Goal: Task Accomplishment & Management: Manage account settings

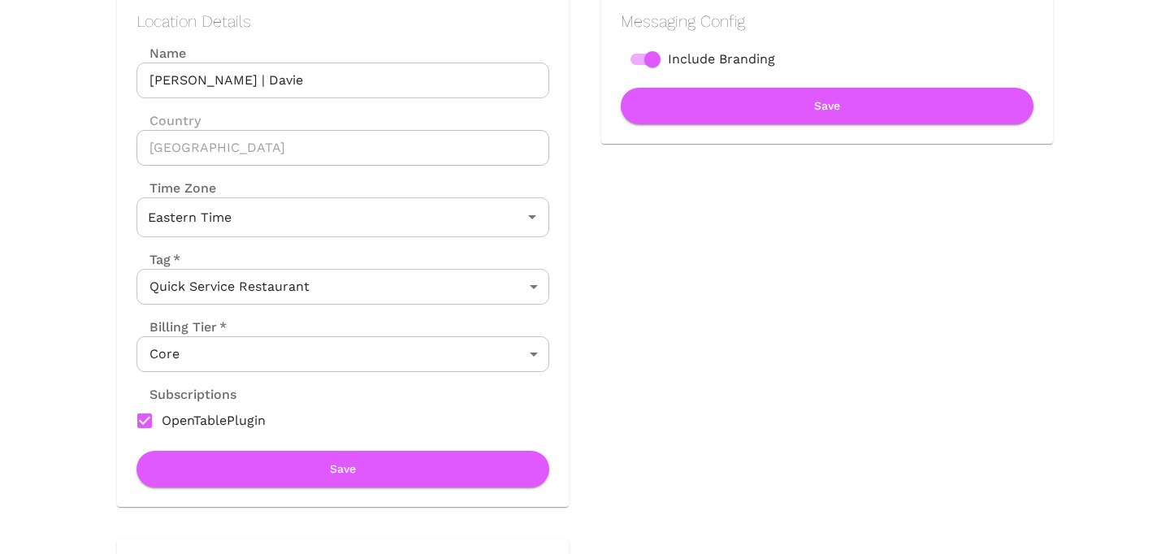
scroll to position [237, 0]
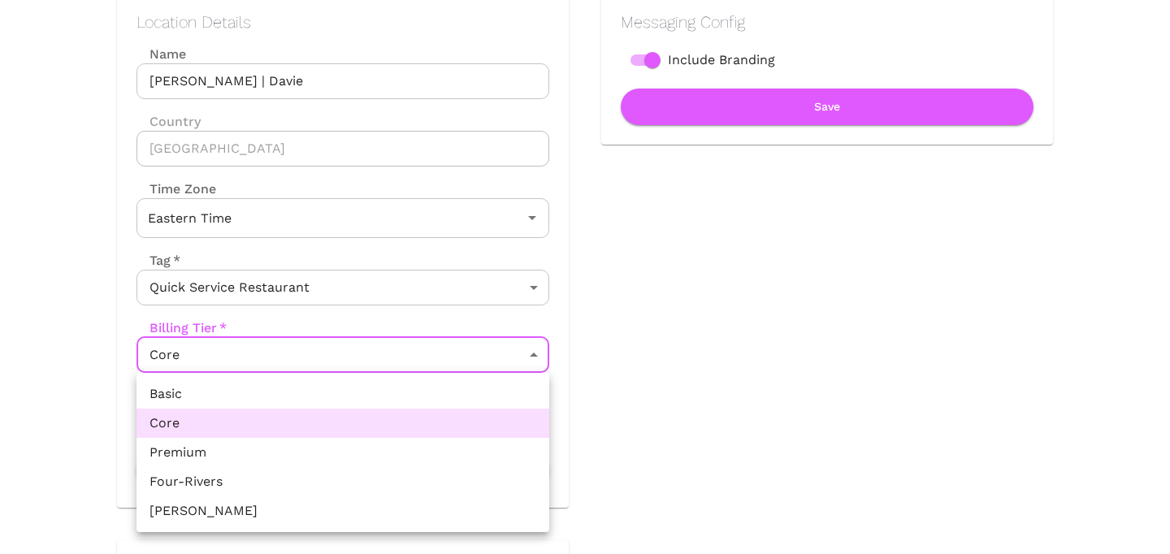
click at [423, 317] on body "Location Admin Page Juici Patties | Davie Back To Dashboard New Dashboard Admin…" at bounding box center [585, 40] width 1170 height 554
click at [396, 379] on li "Basic" at bounding box center [342, 393] width 413 height 29
type input "Basic"
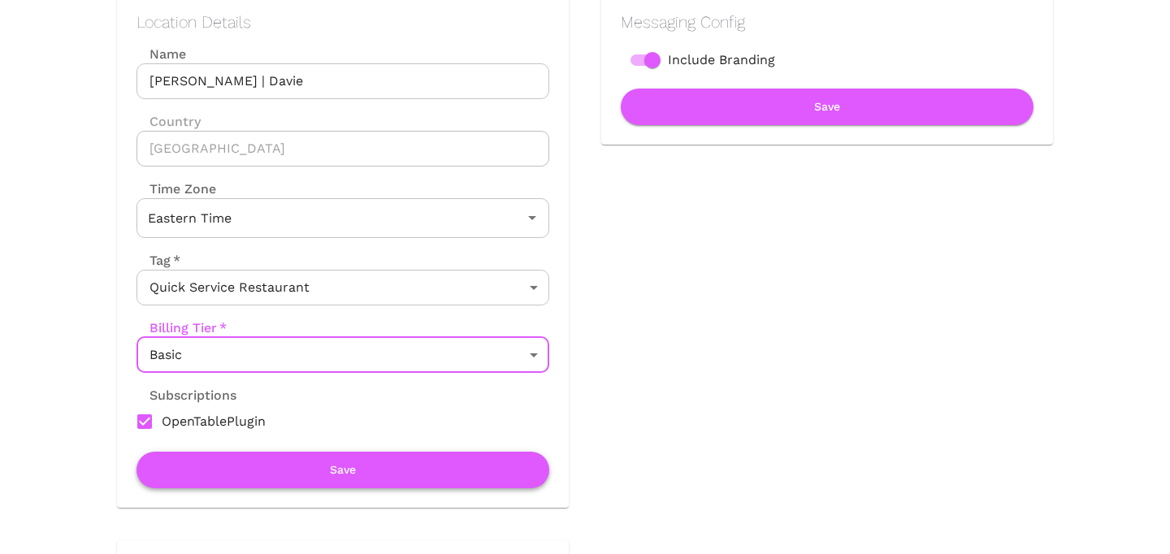
click at [366, 461] on button "Save" at bounding box center [342, 470] width 413 height 37
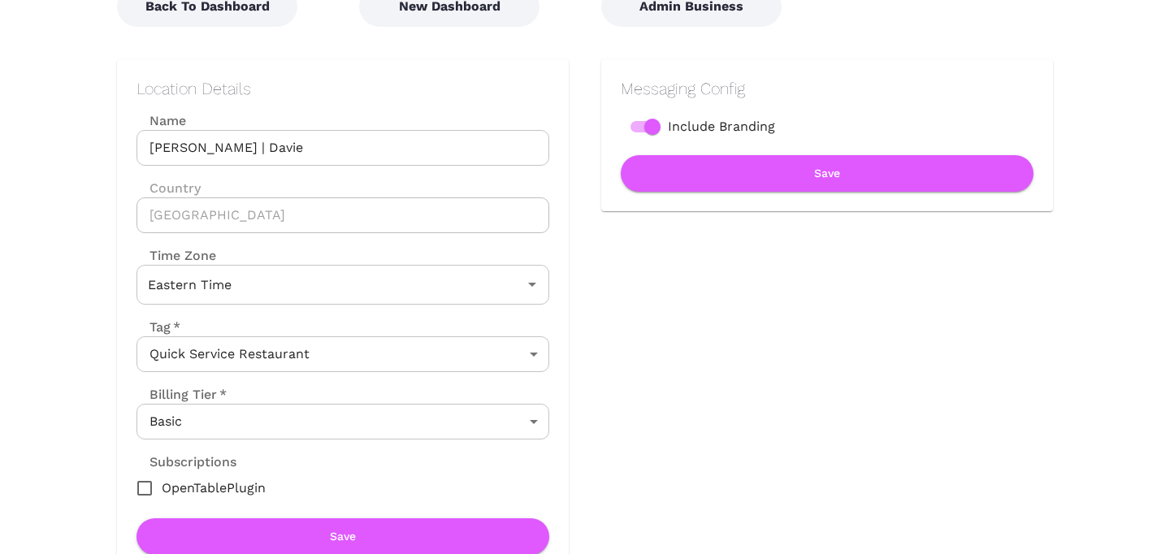
scroll to position [159, 0]
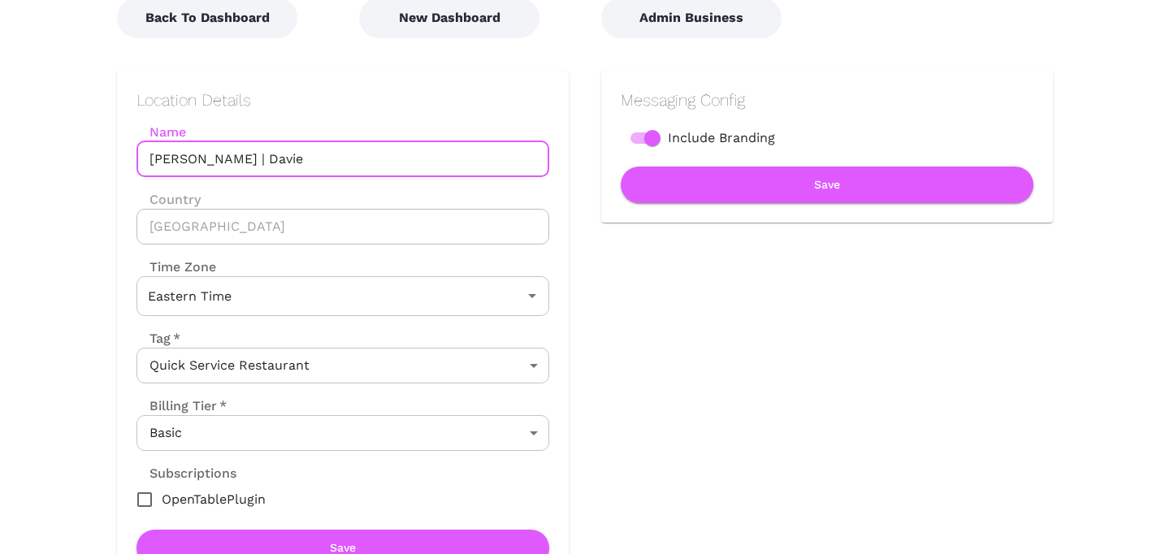
drag, startPoint x: 238, startPoint y: 160, endPoint x: 328, endPoint y: 160, distance: 90.2
click at [328, 160] on input "[PERSON_NAME] | Davie" at bounding box center [342, 159] width 413 height 36
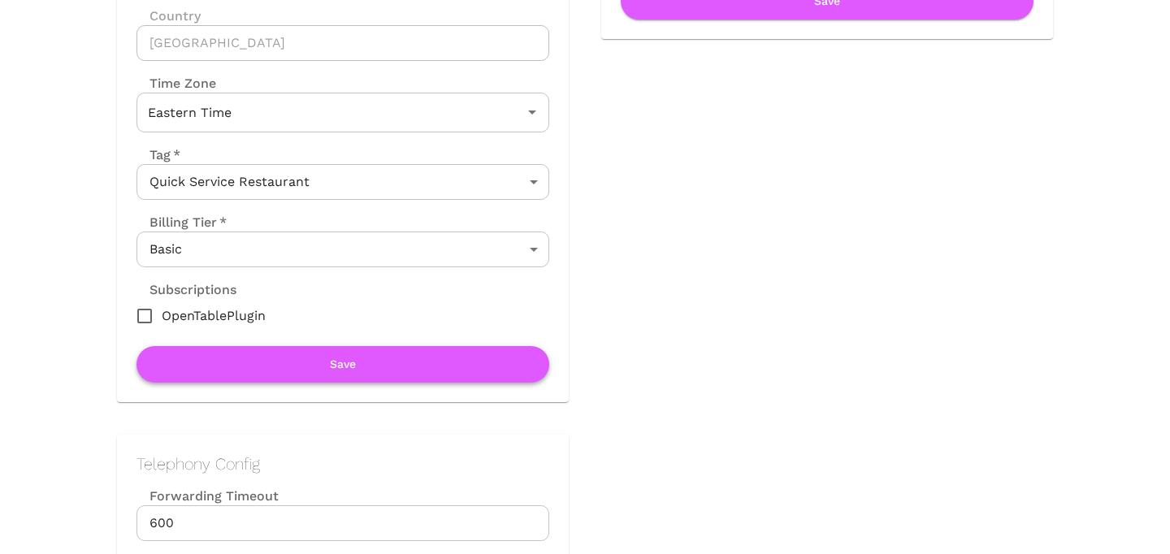
type input "[PERSON_NAME] | [GEOGRAPHIC_DATA]"
click at [331, 362] on button "Save" at bounding box center [342, 364] width 413 height 37
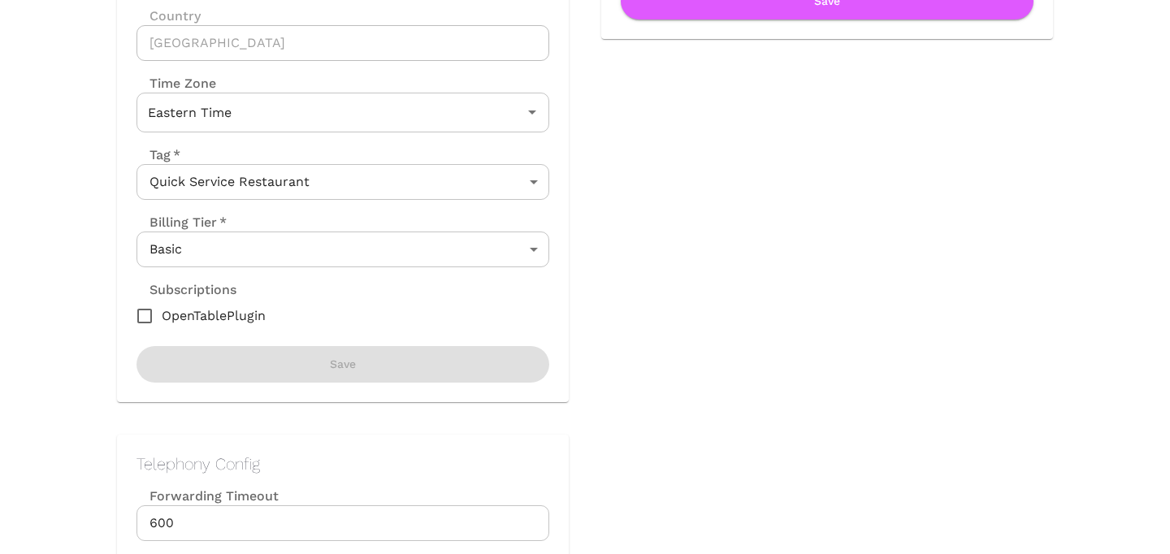
scroll to position [0, 0]
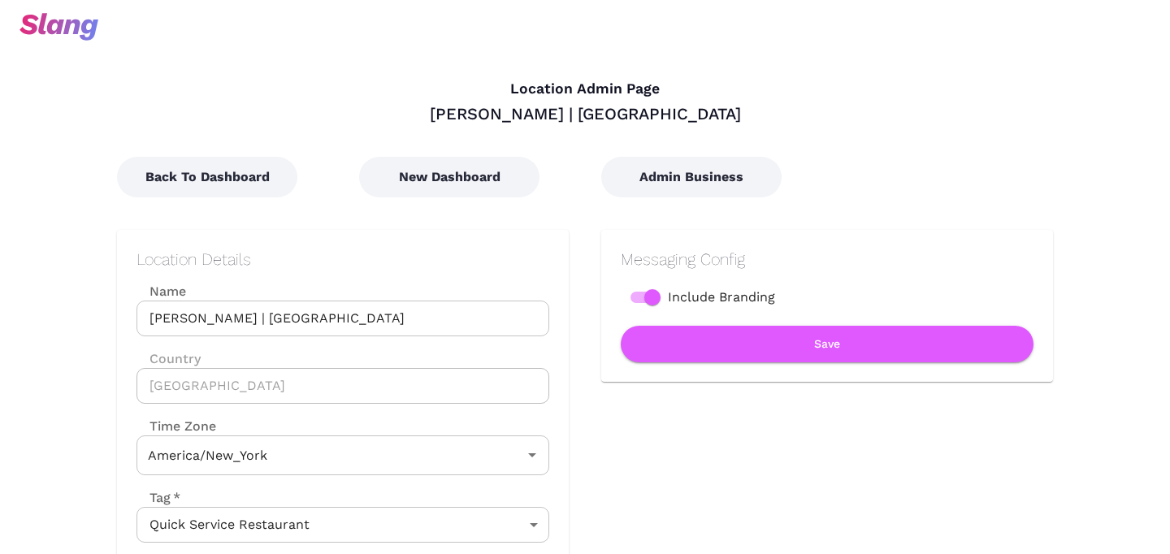
type input "Eastern Time"
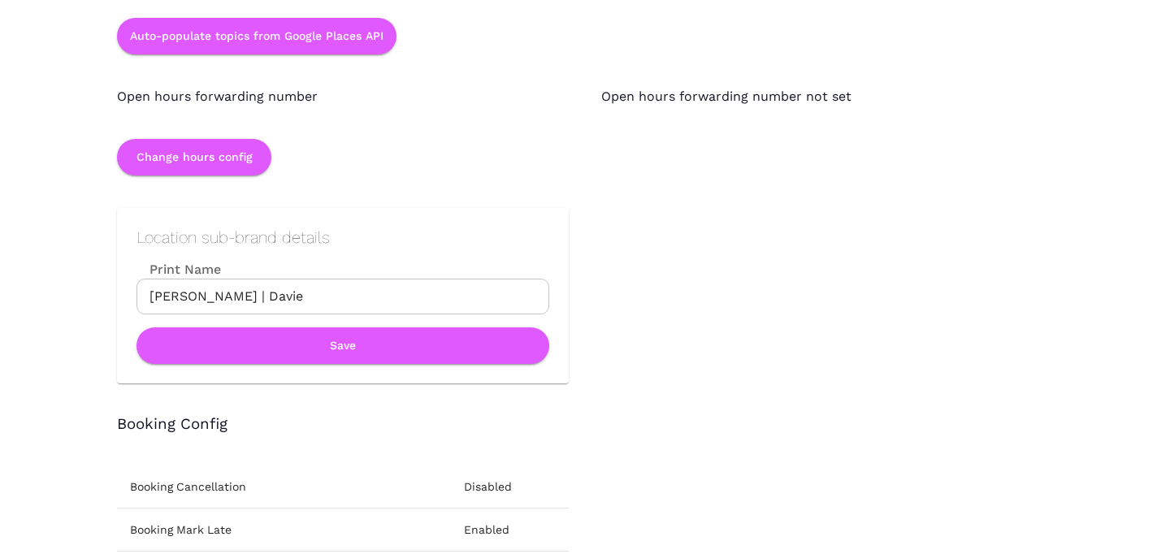
scroll to position [1624, 0]
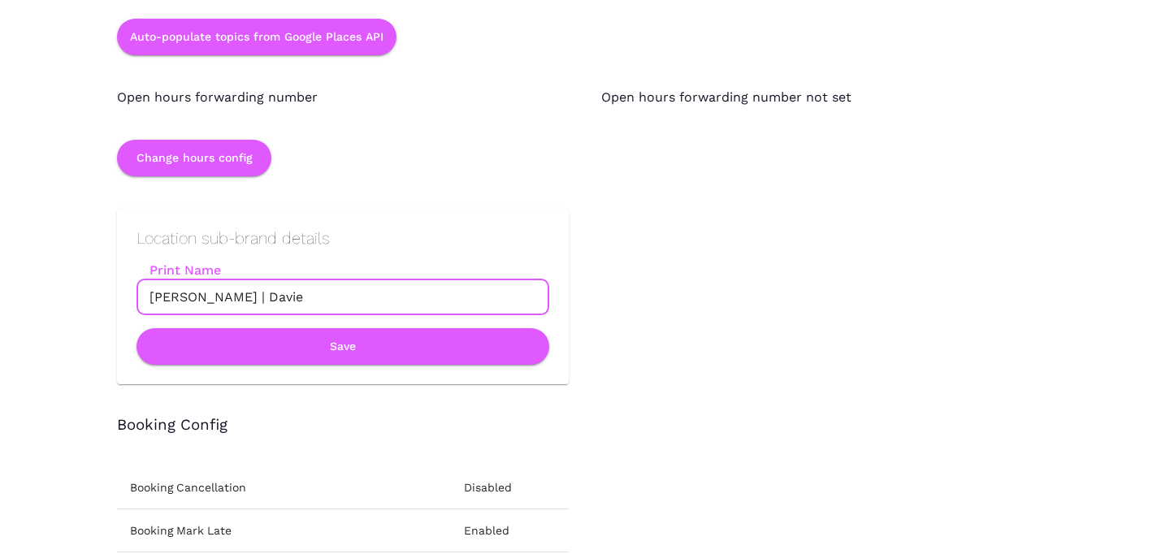
drag, startPoint x: 240, startPoint y: 296, endPoint x: 374, endPoint y: 295, distance: 134.0
click at [374, 295] on input "[PERSON_NAME] | Davie" at bounding box center [342, 297] width 413 height 36
type input "[PERSON_NAME] | [GEOGRAPHIC_DATA]"
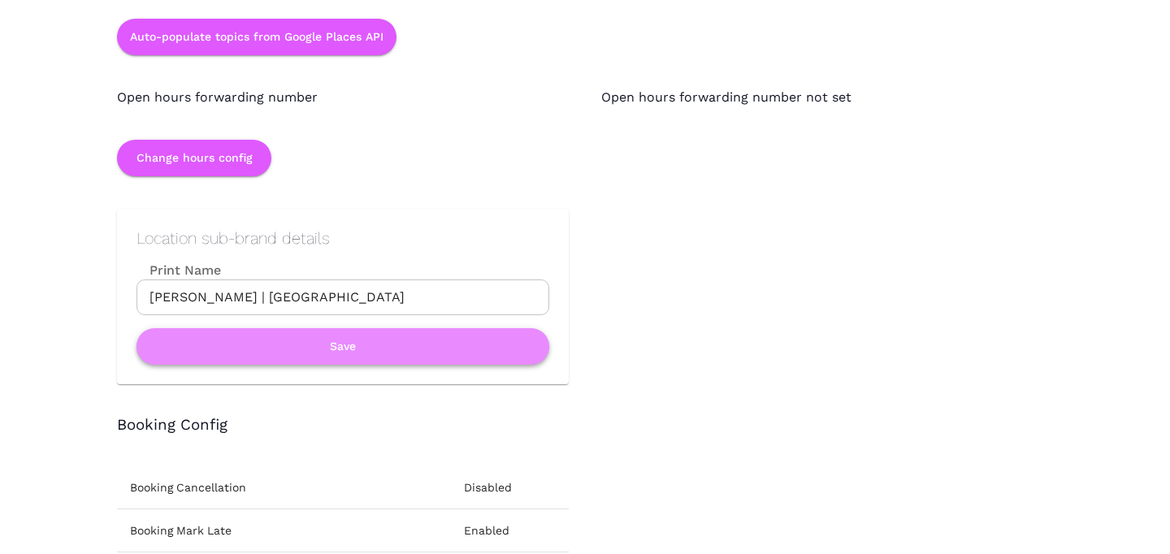
click at [392, 340] on button "Save" at bounding box center [342, 346] width 413 height 37
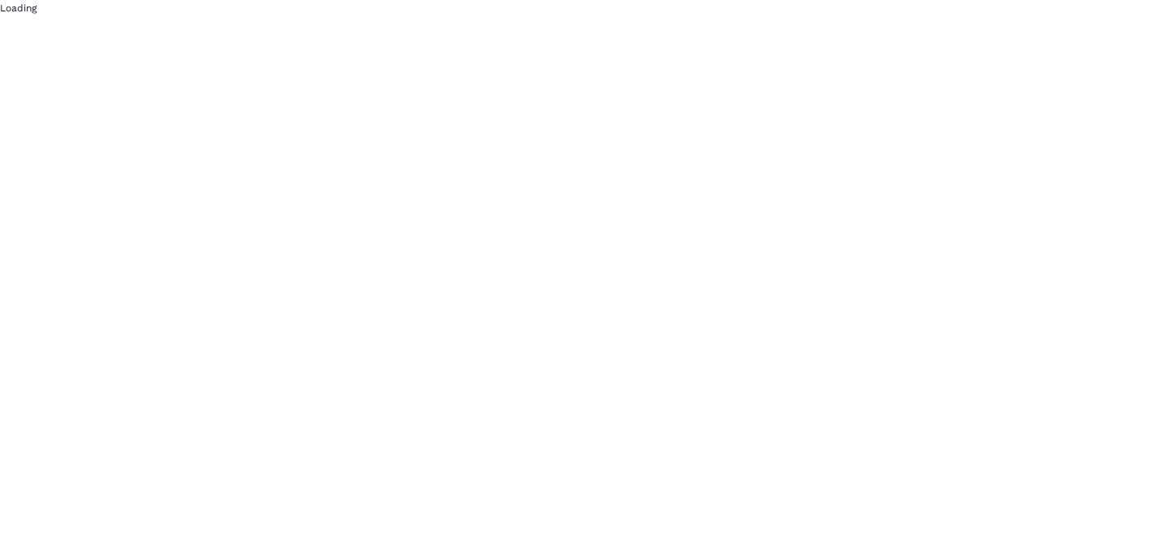
scroll to position [0, 0]
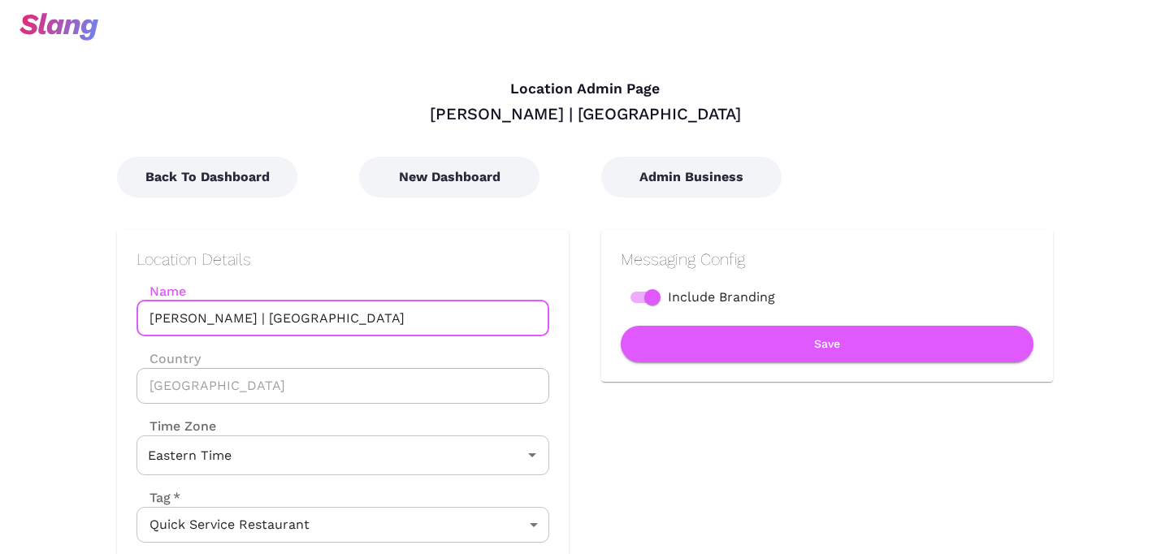
drag, startPoint x: 239, startPoint y: 316, endPoint x: 413, endPoint y: 317, distance: 173.8
click at [413, 316] on input "[PERSON_NAME] | [GEOGRAPHIC_DATA]" at bounding box center [342, 319] width 413 height 36
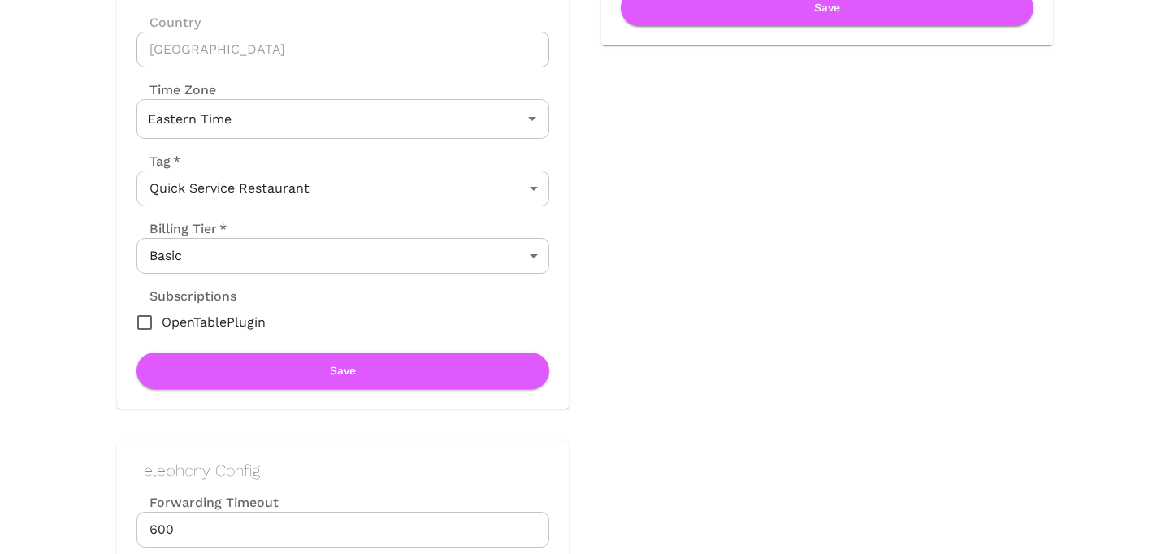
scroll to position [338, 0]
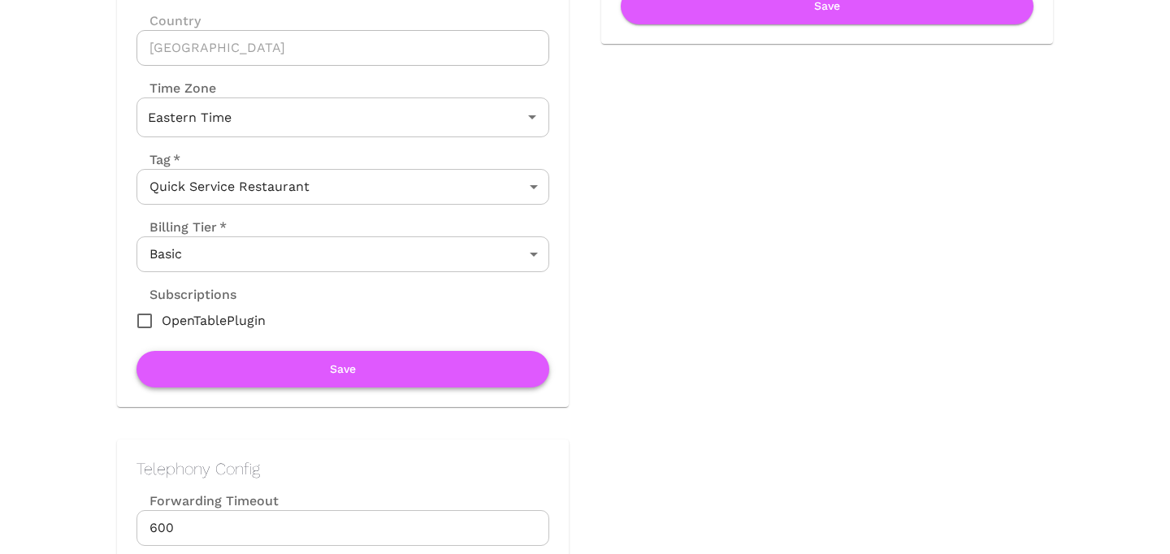
type input "[PERSON_NAME] | Davie"
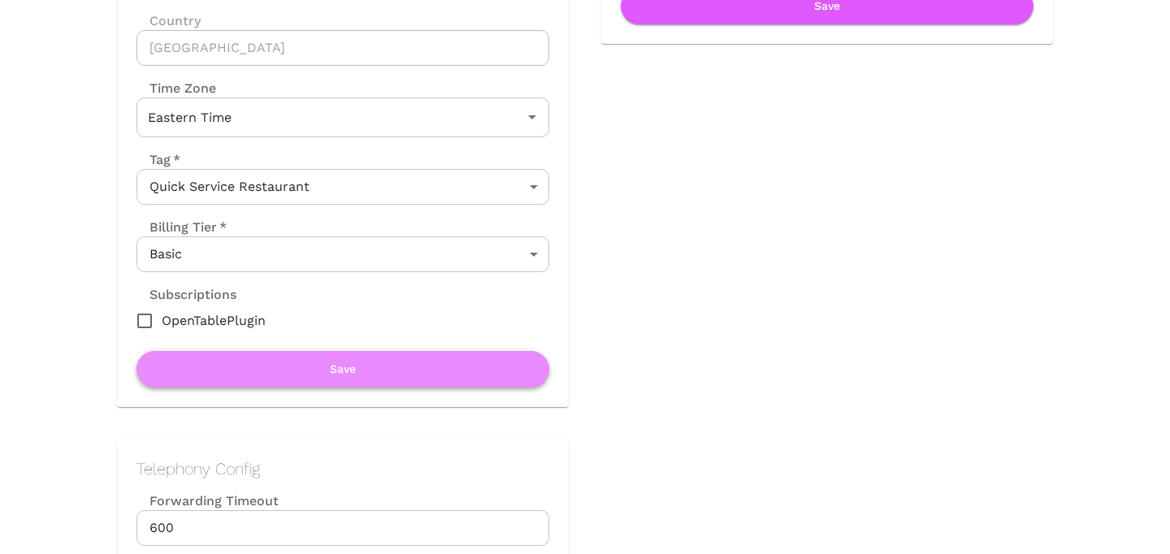
click at [420, 379] on button "Save" at bounding box center [342, 369] width 413 height 37
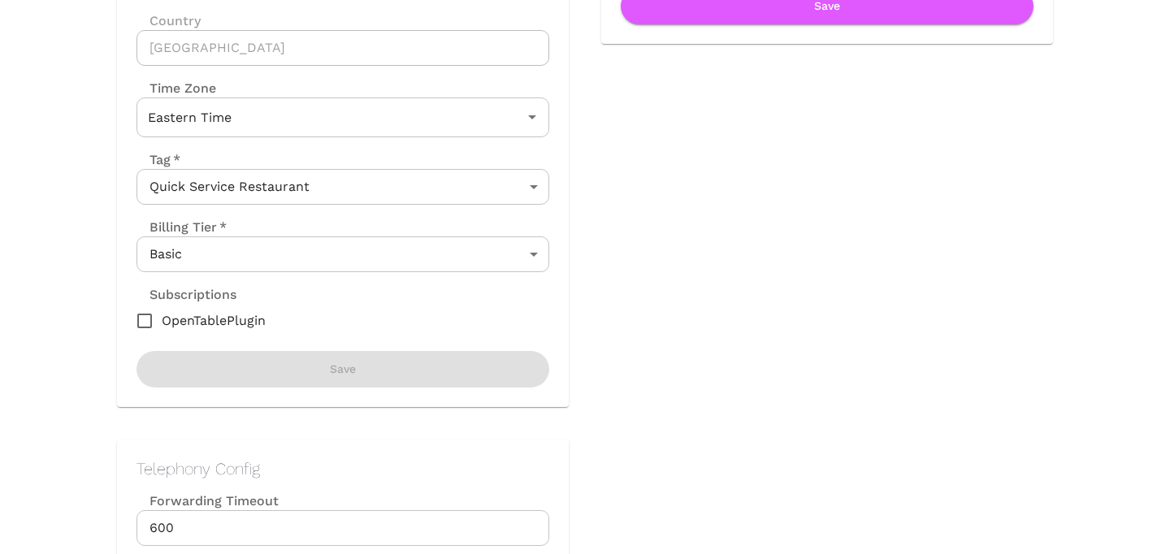
scroll to position [0, 0]
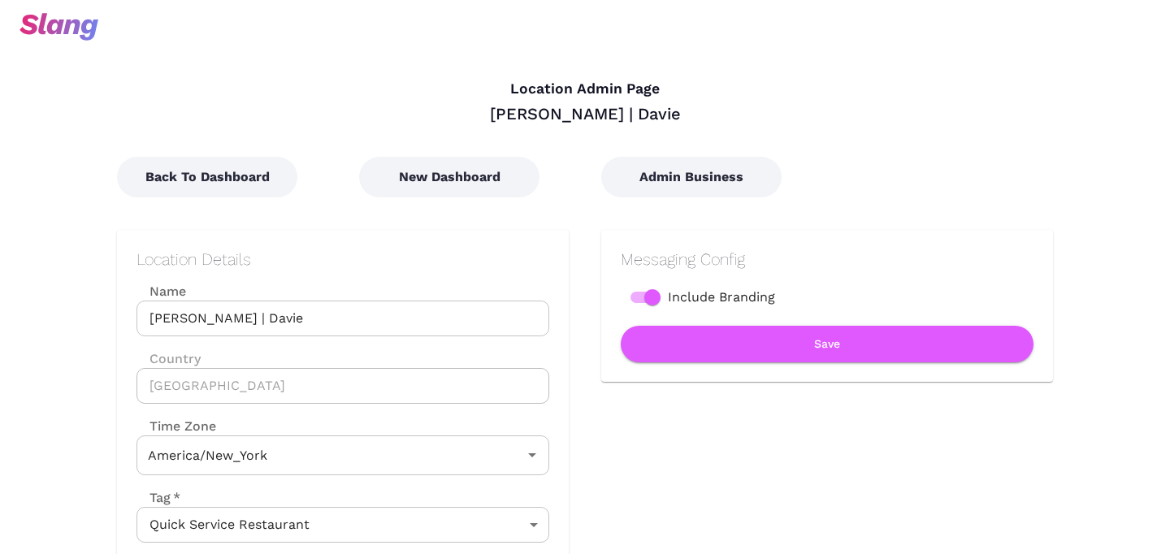
type input "Eastern Time"
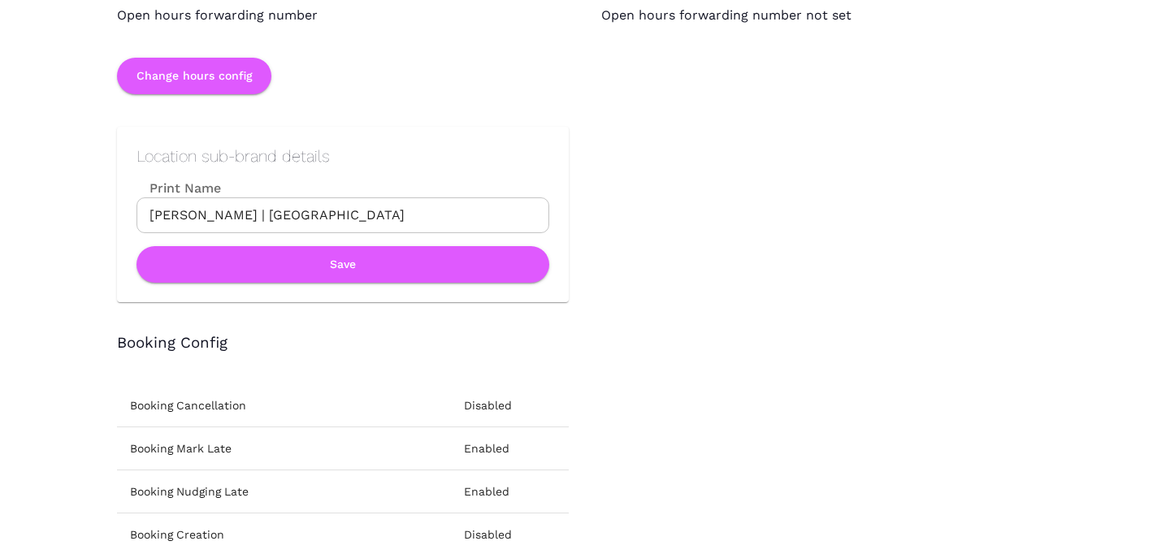
click at [420, 379] on div "Booking Cancellation Disabled Booking Mark Late Enabled Booking Nudging Late En…" at bounding box center [326, 558] width 484 height 413
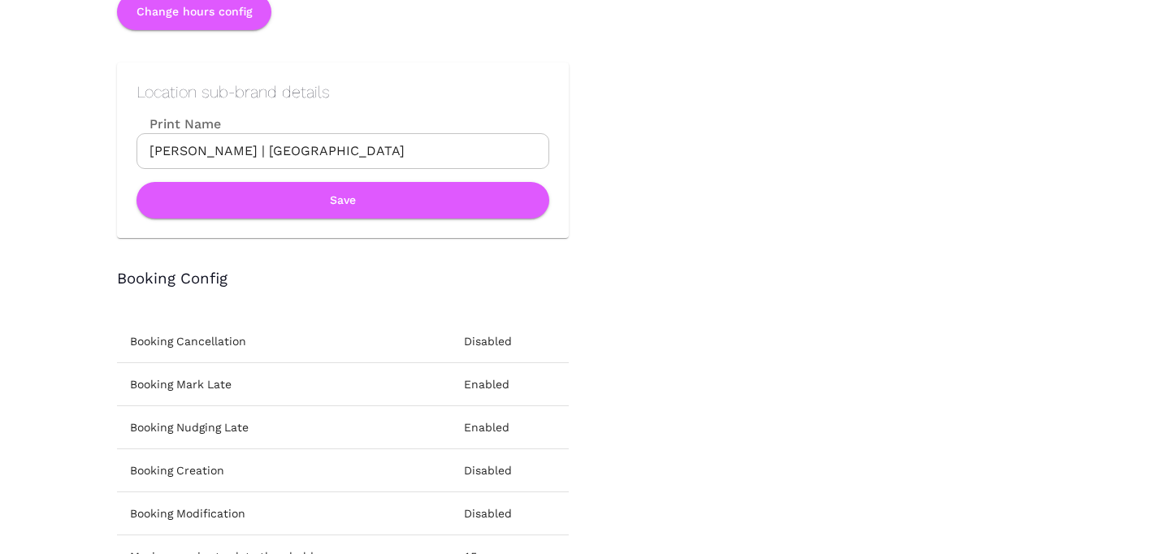
scroll to position [1770, 0]
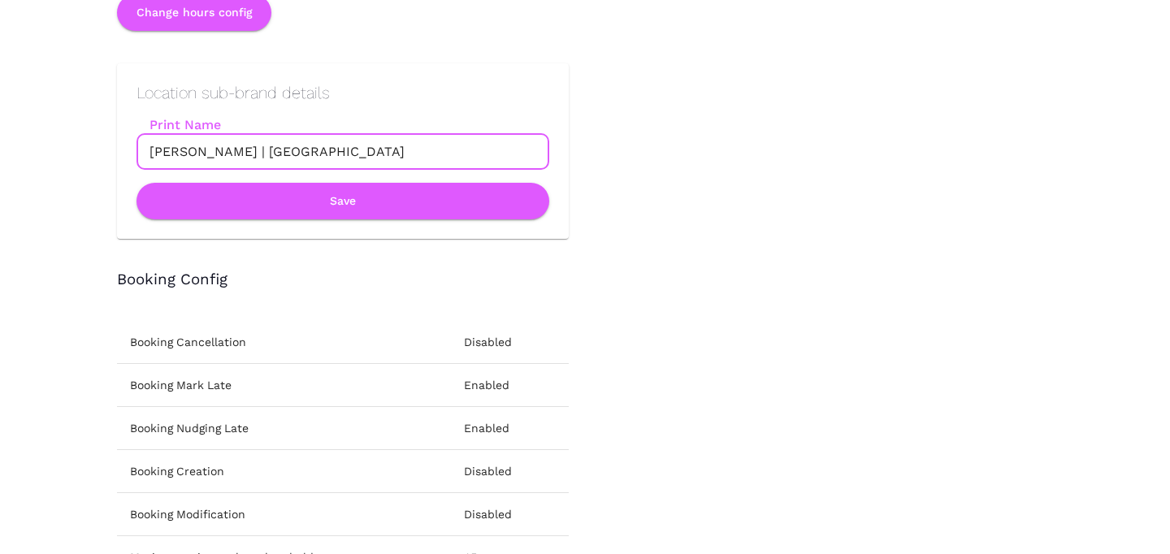
drag, startPoint x: 239, startPoint y: 151, endPoint x: 413, endPoint y: 151, distance: 173.8
click at [413, 151] on input "Juici Patties | North Hollywood" at bounding box center [342, 152] width 413 height 36
type input "Juici Patties | Davie"
click at [413, 200] on button "Save" at bounding box center [342, 201] width 413 height 37
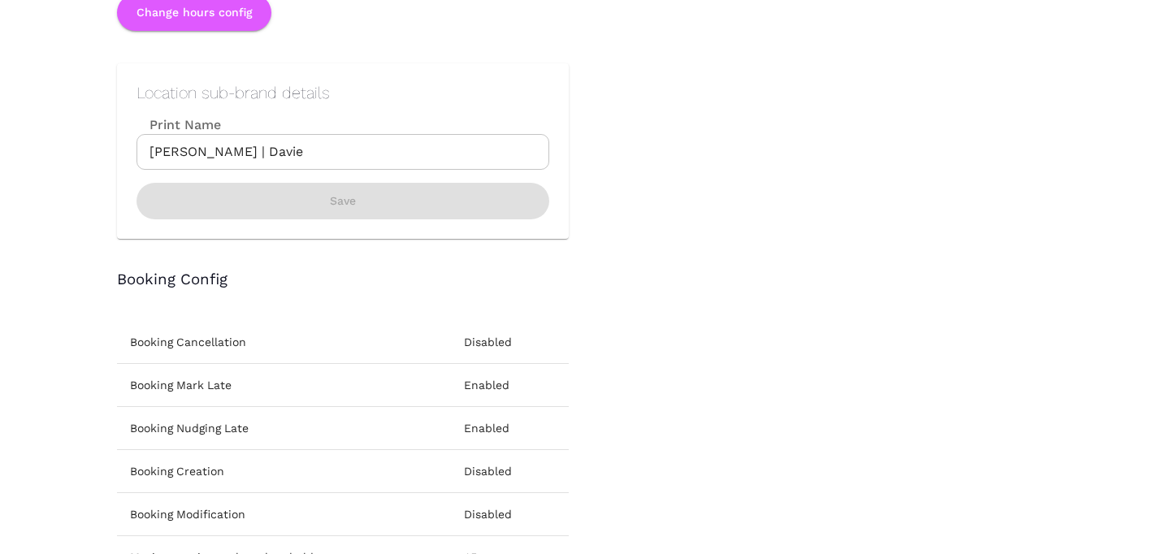
scroll to position [0, 0]
